Goal: Navigation & Orientation: Go to known website

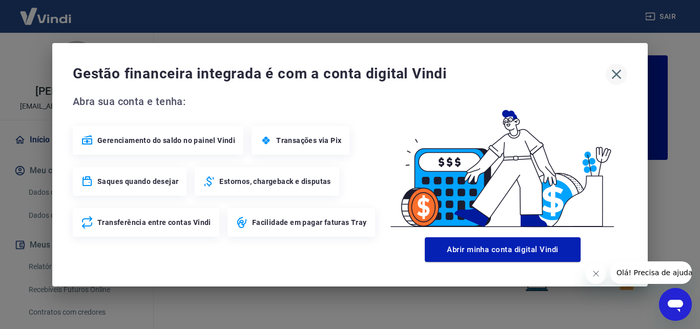
click at [529, 75] on icon "button" at bounding box center [616, 74] width 16 height 16
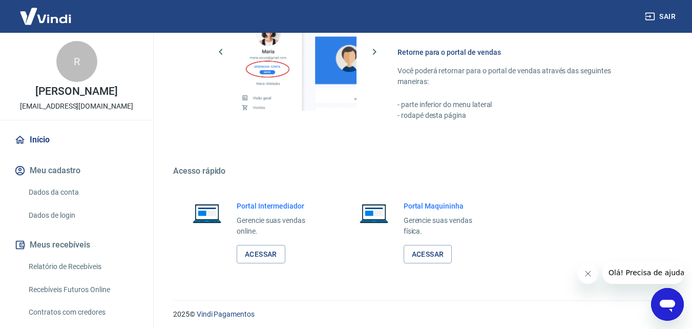
scroll to position [89, 0]
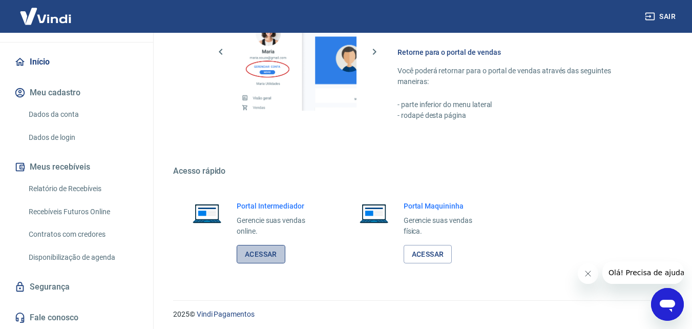
click at [270, 248] on link "Acessar" at bounding box center [261, 254] width 49 height 19
